Goal: Task Accomplishment & Management: Use online tool/utility

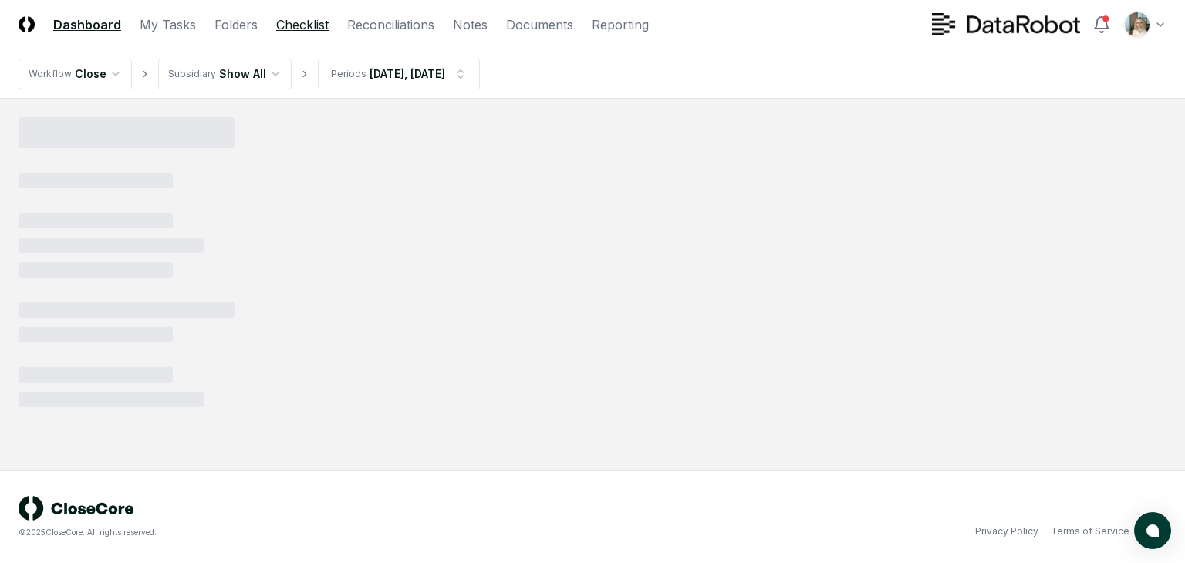
click at [305, 22] on link "Checklist" at bounding box center [302, 24] width 52 height 19
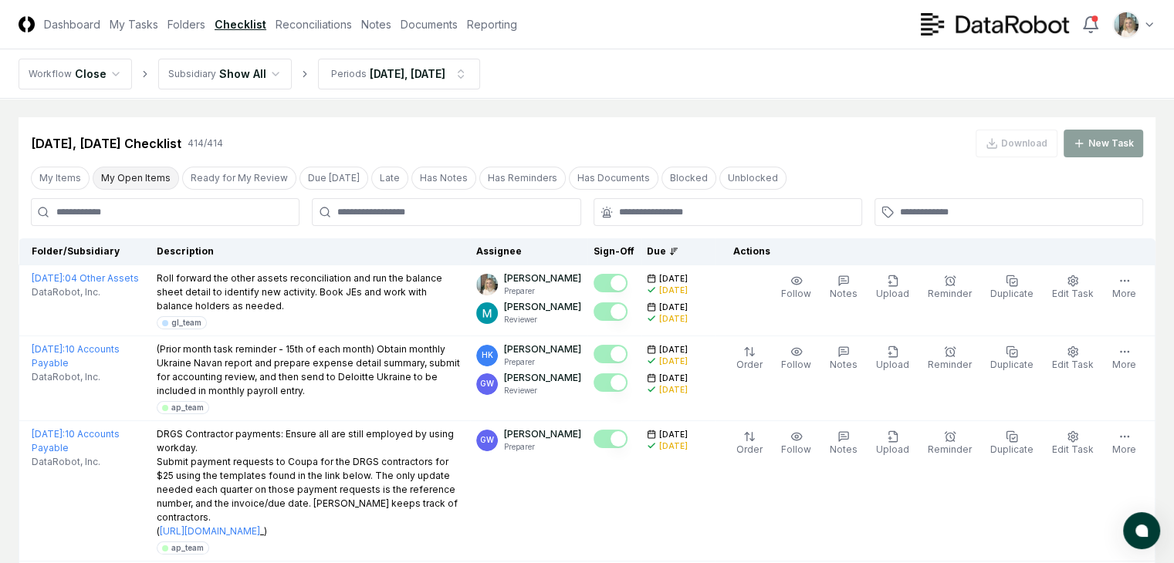
click at [140, 177] on button "My Open Items" at bounding box center [136, 178] width 86 height 23
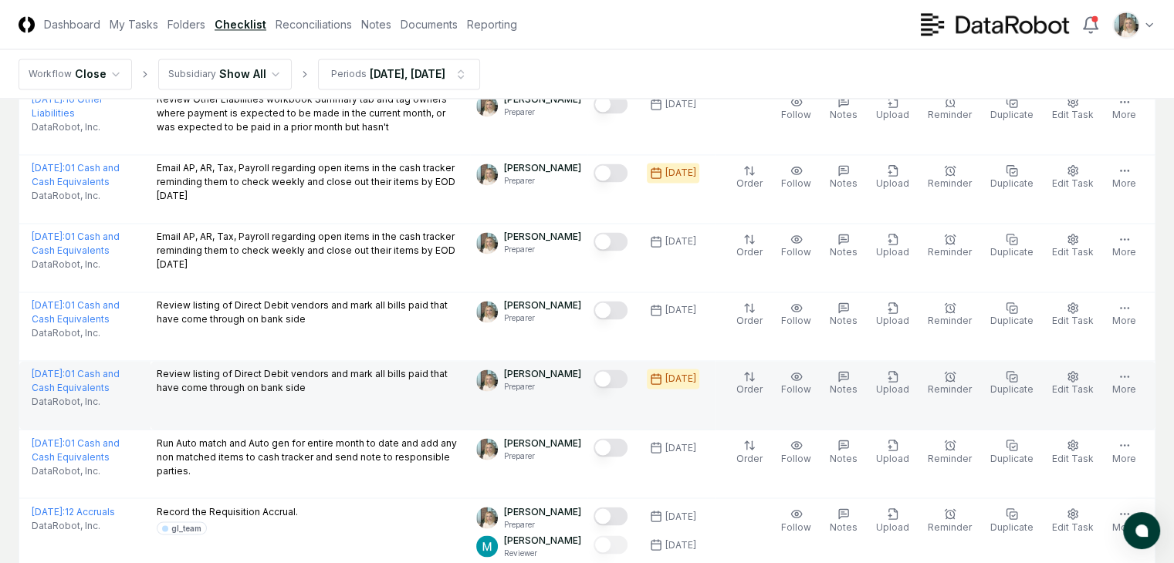
scroll to position [2520, 0]
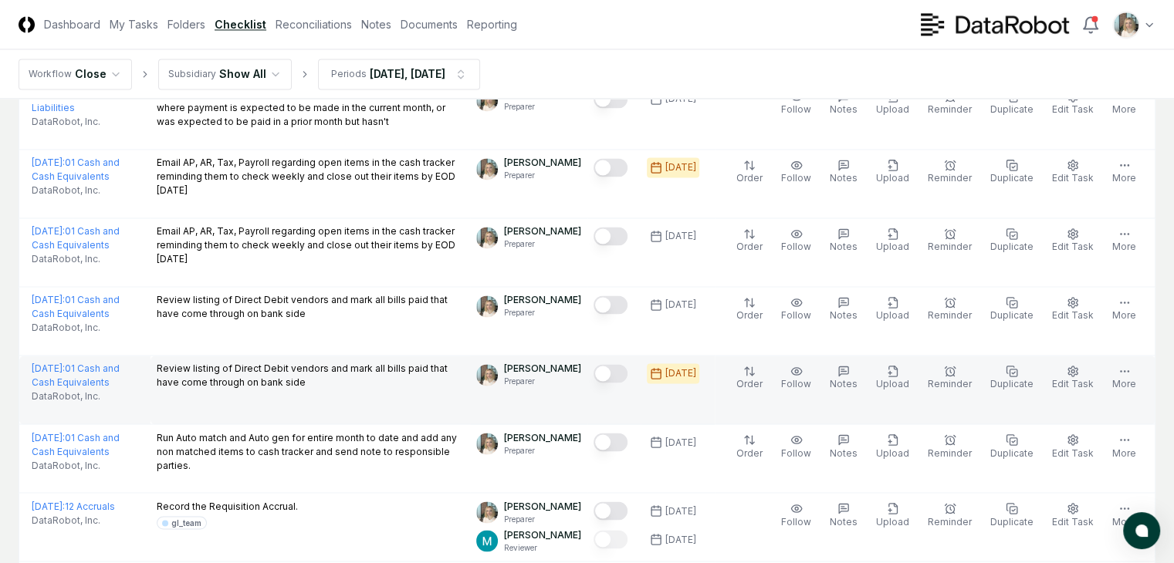
click at [607, 383] on button "Mark complete" at bounding box center [610, 373] width 34 height 19
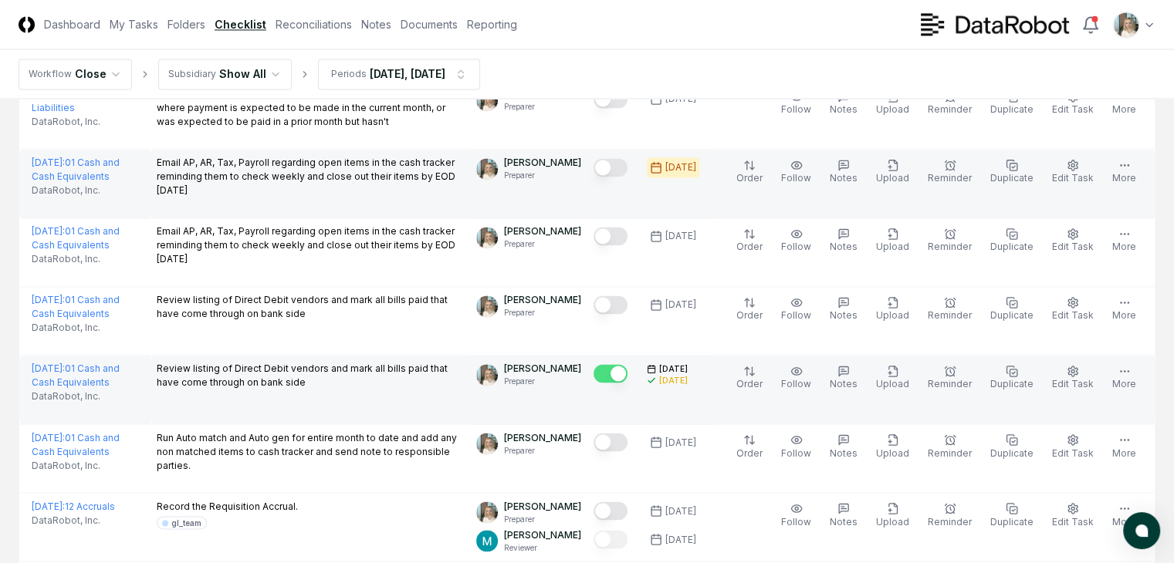
click at [612, 177] on button "Mark complete" at bounding box center [610, 167] width 34 height 19
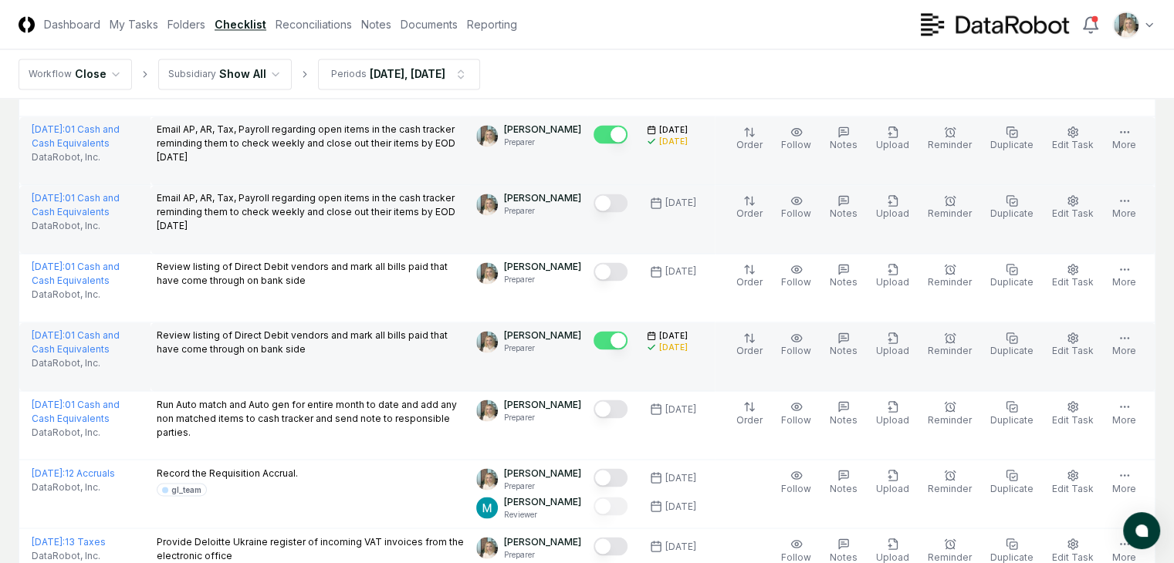
scroll to position [2572, 0]
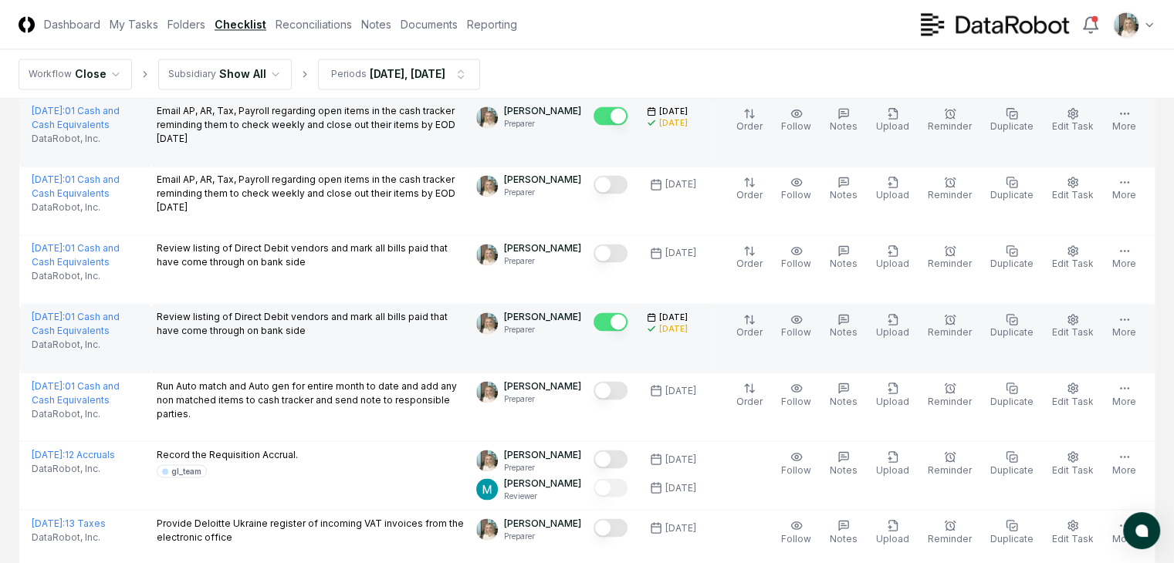
drag, startPoint x: 661, startPoint y: 368, endPoint x: 705, endPoint y: 372, distance: 44.2
click at [705, 335] on div "[DATE]" at bounding box center [678, 330] width 62 height 8
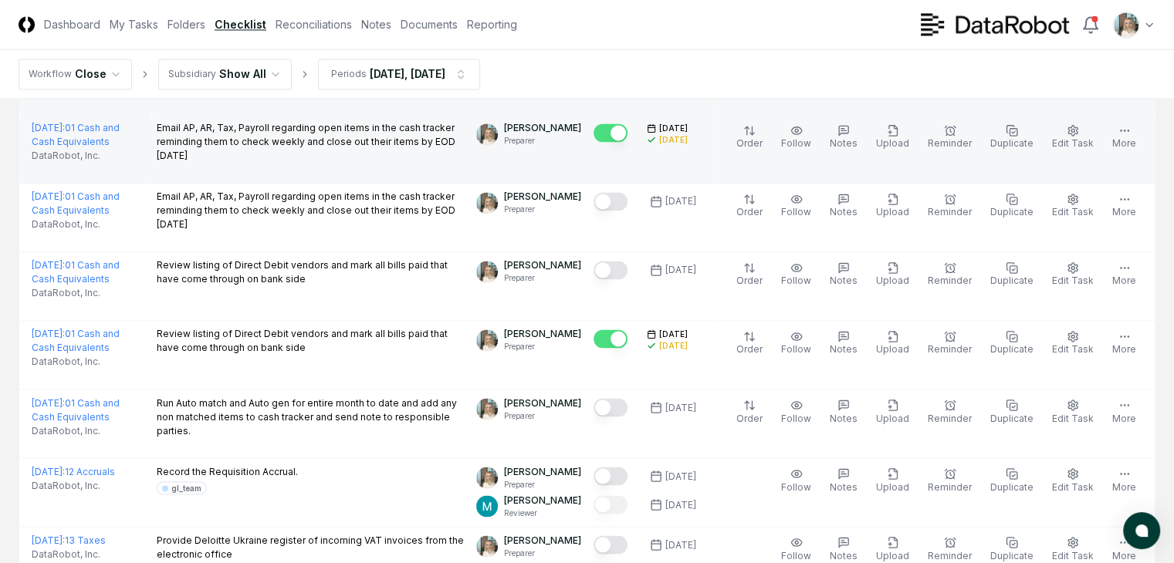
scroll to position [2556, 0]
